Goal: Find contact information: Find contact information

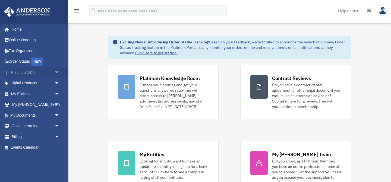
click at [54, 74] on span "arrow_drop_down" at bounding box center [59, 72] width 11 height 11
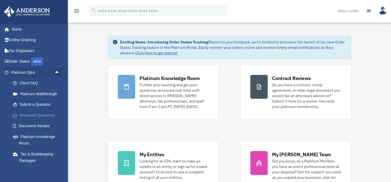
click at [39, 113] on link "Answered Questions" at bounding box center [38, 115] width 60 height 11
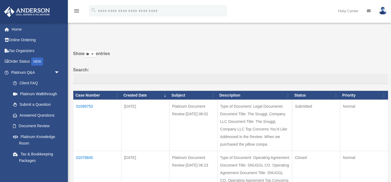
click at [83, 104] on td "01099753" at bounding box center [97, 125] width 48 height 51
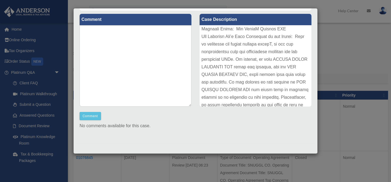
scroll to position [19, 0]
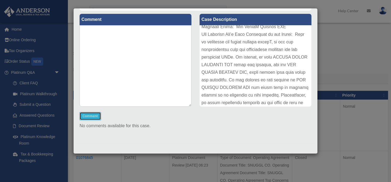
click at [94, 118] on button "Comment" at bounding box center [90, 116] width 21 height 8
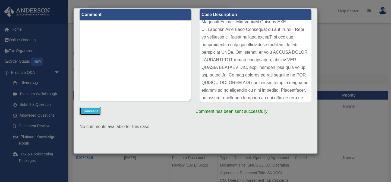
scroll to position [67, 0]
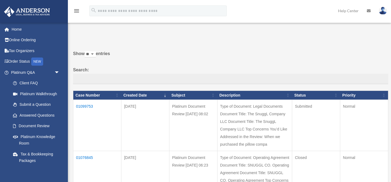
click at [89, 105] on td "01099753" at bounding box center [97, 125] width 48 height 51
click at [88, 106] on td "01099753" at bounding box center [97, 125] width 48 height 51
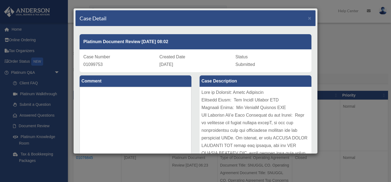
scroll to position [141, 0]
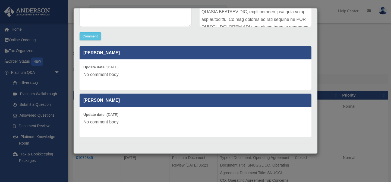
click at [346, 127] on div "Case Detail × Platinum Document Review 09/05/2025 08:02 Case Number 01099753 Cr…" at bounding box center [195, 91] width 391 height 182
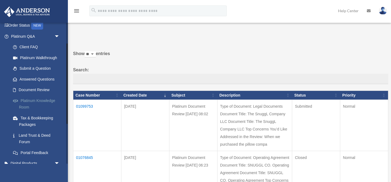
scroll to position [38, 0]
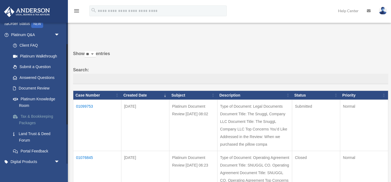
click at [43, 117] on link "Tax & Bookkeeping Packages" at bounding box center [38, 119] width 60 height 17
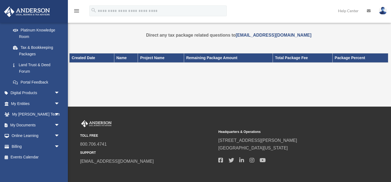
drag, startPoint x: 315, startPoint y: 33, endPoint x: 236, endPoint y: 38, distance: 79.3
click at [236, 38] on p "Direct any tax package related questions to [EMAIL_ADDRESS][DOMAIN_NAME]" at bounding box center [228, 35] width 319 height 8
copy link "[EMAIL_ADDRESS][DOMAIN_NAME]"
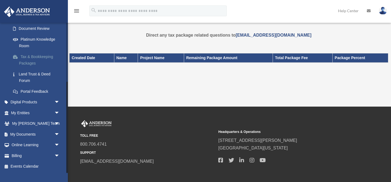
scroll to position [107, 0]
